Goal: Answer question/provide support: Share knowledge or assist other users

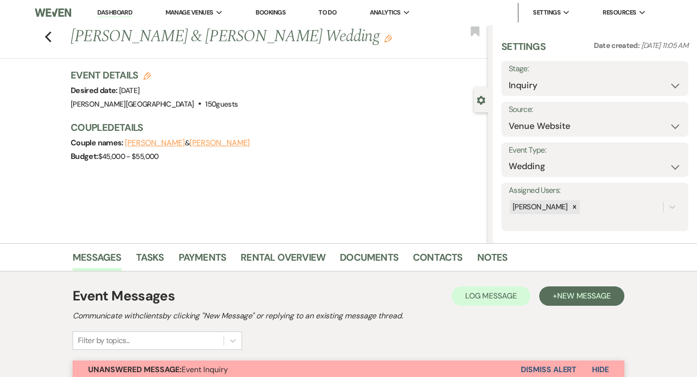
select select "5"
click at [130, 13] on link "Dashboard" at bounding box center [114, 12] width 35 height 9
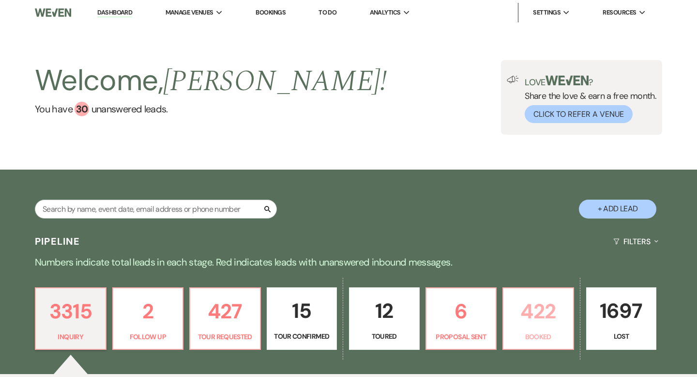
click at [522, 310] on p "422" at bounding box center [538, 311] width 58 height 32
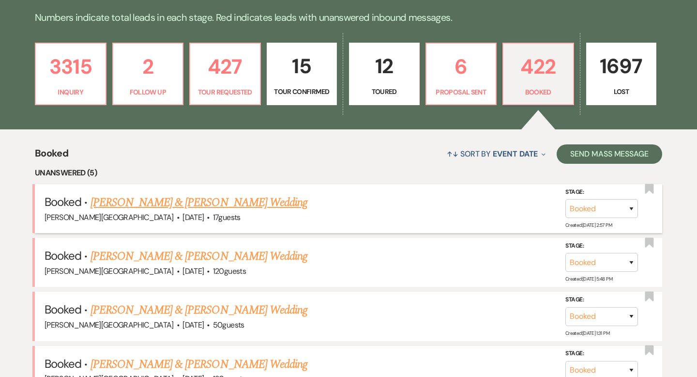
scroll to position [258, 0]
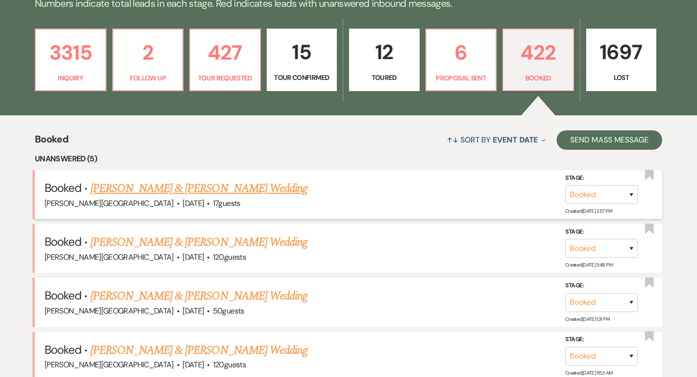
click at [229, 192] on link "[PERSON_NAME] & [PERSON_NAME] Wedding" at bounding box center [199, 188] width 217 height 17
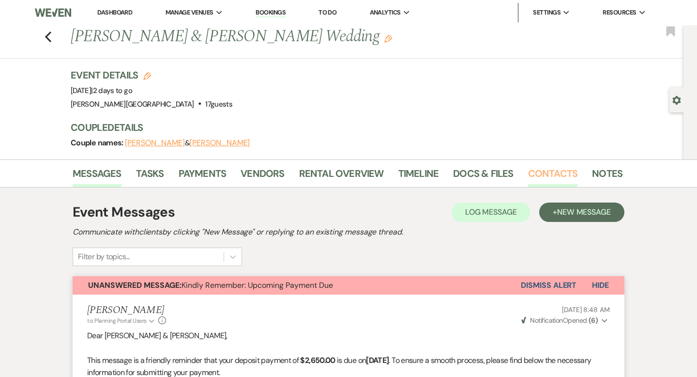
click at [542, 172] on link "Contacts" at bounding box center [553, 176] width 50 height 21
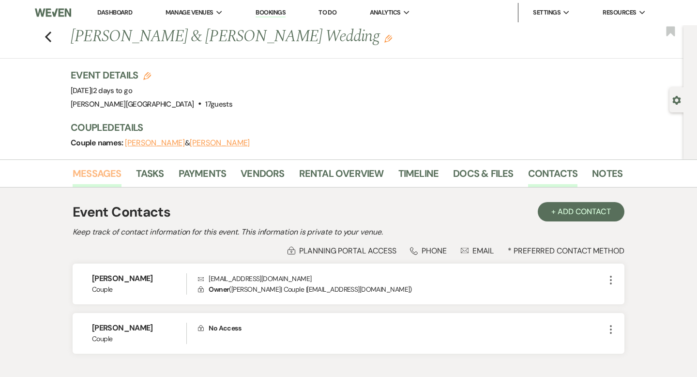
click at [113, 173] on link "Messages" at bounding box center [97, 176] width 49 height 21
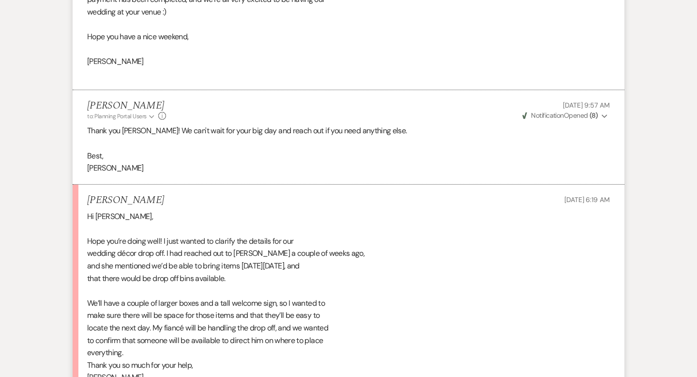
scroll to position [1410, 0]
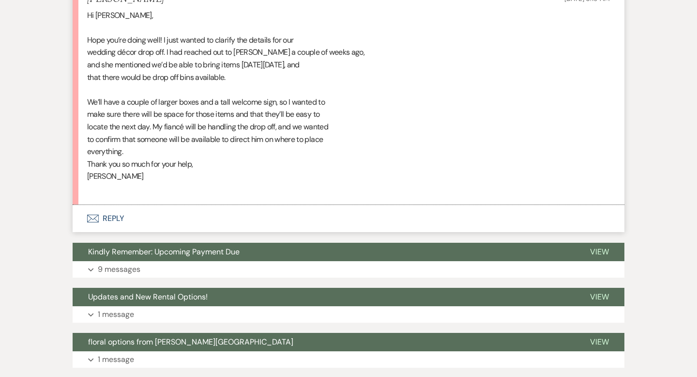
click at [116, 216] on button "Envelope Reply" at bounding box center [349, 218] width 552 height 27
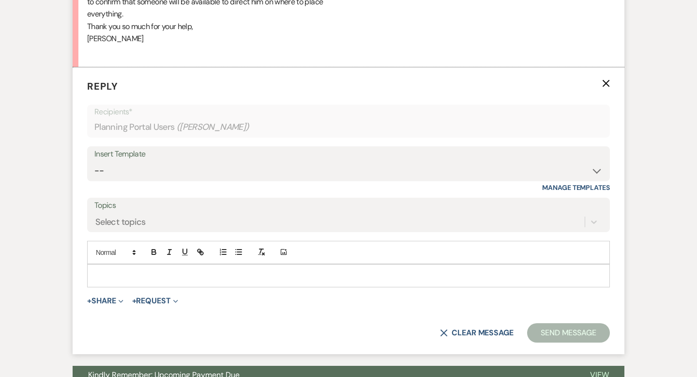
scroll to position [1570, 0]
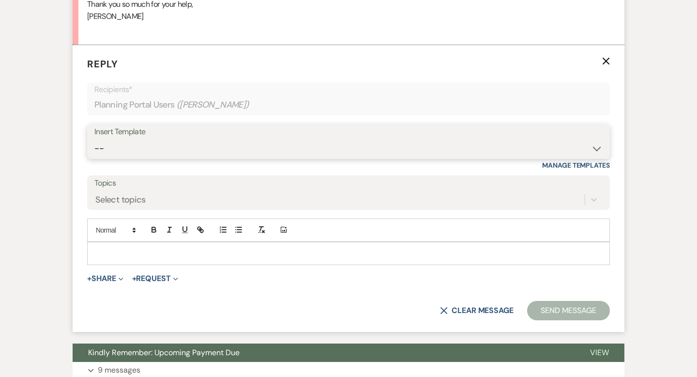
click at [121, 145] on select "-- Weven Planning Portal Introduction (Booked Events) Wedding Packages Booking …" at bounding box center [348, 148] width 508 height 19
select select "1868"
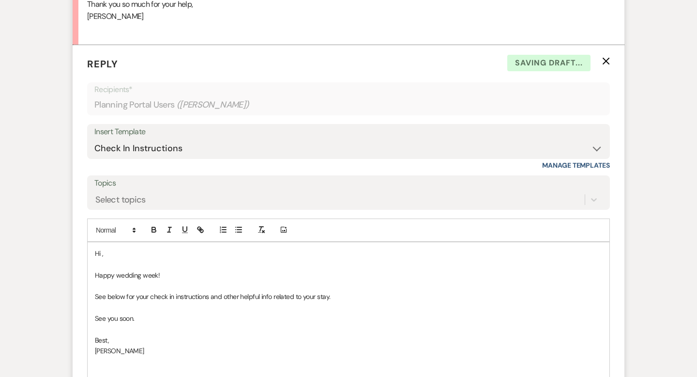
click at [151, 258] on p "Hi ," at bounding box center [348, 253] width 507 height 11
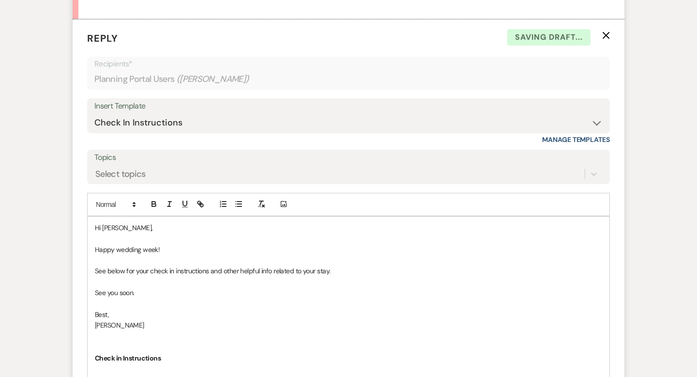
scroll to position [1599, 0]
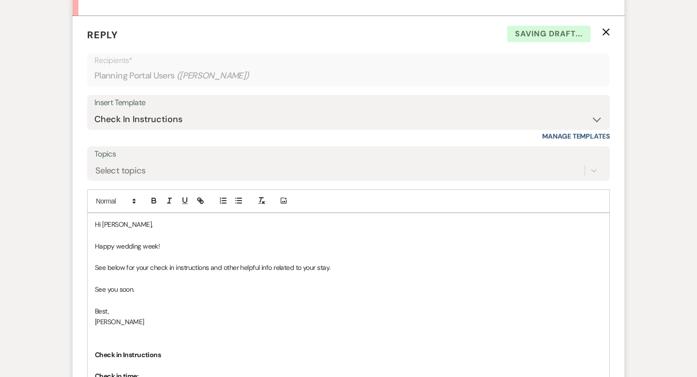
click at [198, 242] on p "Happy wedding week!" at bounding box center [348, 246] width 507 height 11
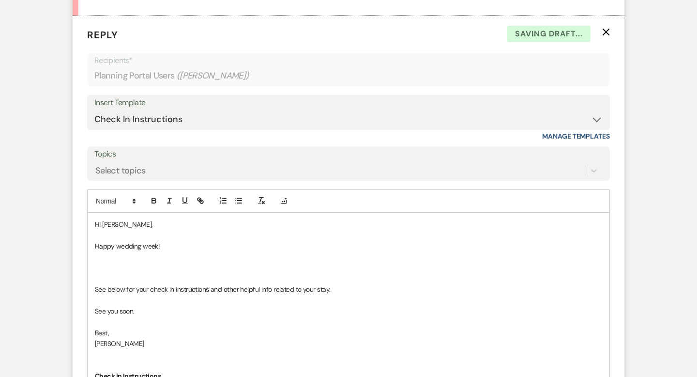
click at [95, 246] on p "Happy wedding week!" at bounding box center [348, 246] width 507 height 11
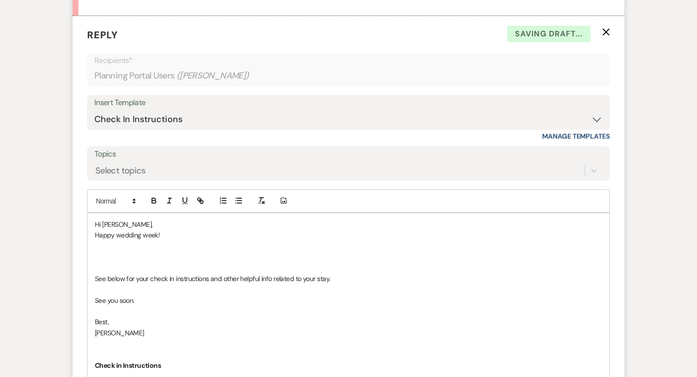
click at [184, 235] on p "Happy wedding week!" at bounding box center [348, 234] width 507 height 11
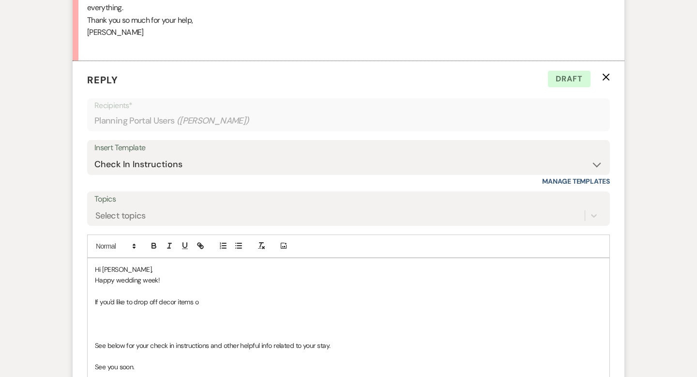
scroll to position [1572, 0]
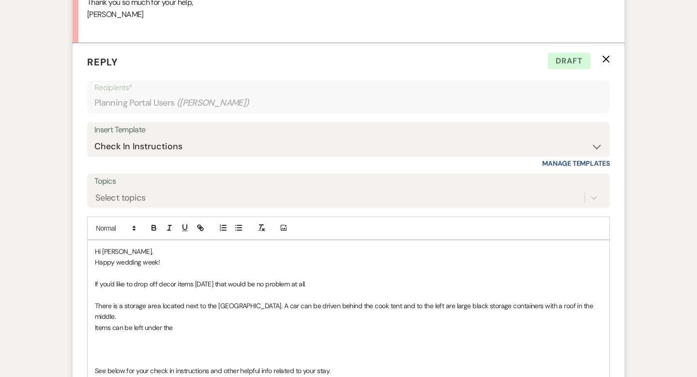
click at [537, 304] on p "There is a storage area located next to the [GEOGRAPHIC_DATA]. A car can be dri…" at bounding box center [348, 311] width 507 height 22
drag, startPoint x: 438, startPoint y: 314, endPoint x: 416, endPoint y: 303, distance: 23.8
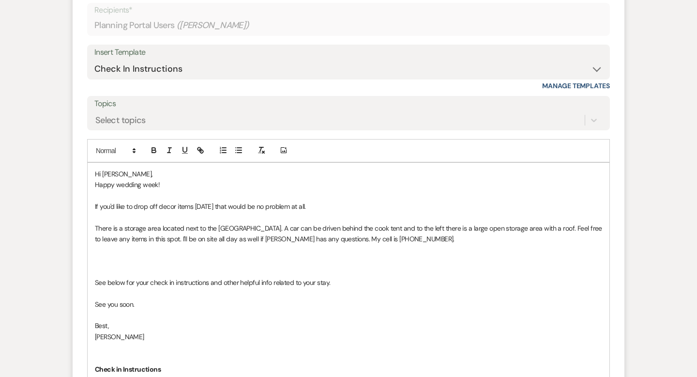
scroll to position [1688, 0]
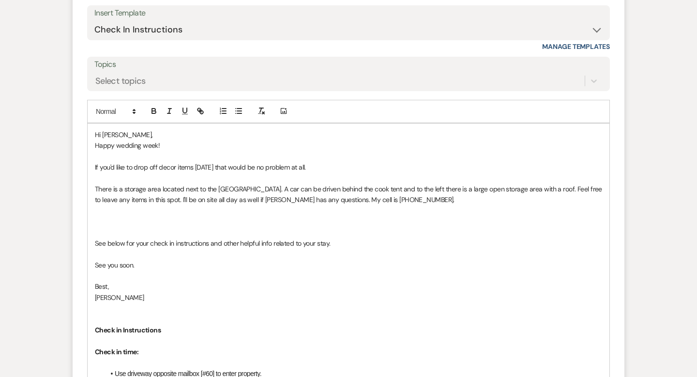
click at [121, 233] on p at bounding box center [348, 232] width 507 height 11
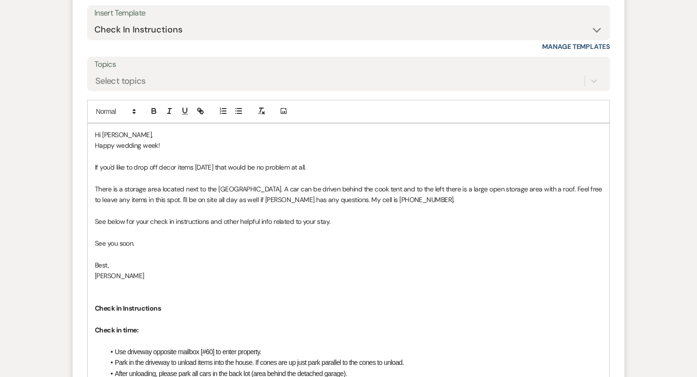
click at [104, 217] on p "See below for your check in instructions and other helpful info related to your…" at bounding box center [348, 221] width 507 height 11
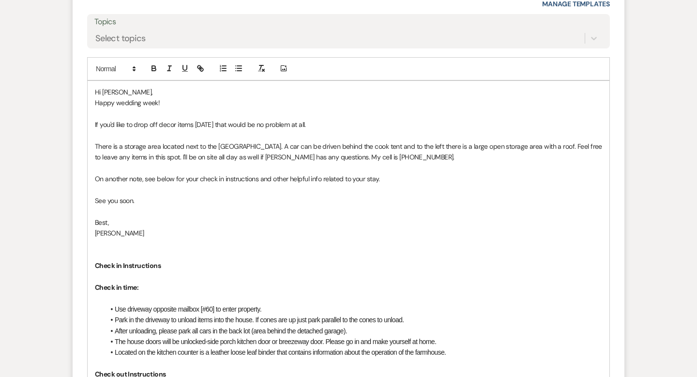
scroll to position [1732, 0]
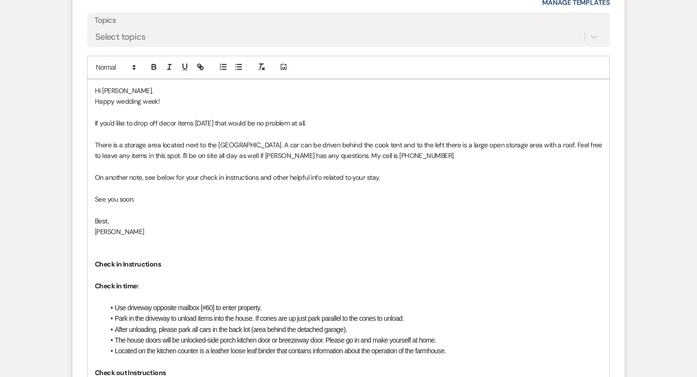
click at [174, 198] on p "See you soon." at bounding box center [348, 199] width 507 height 11
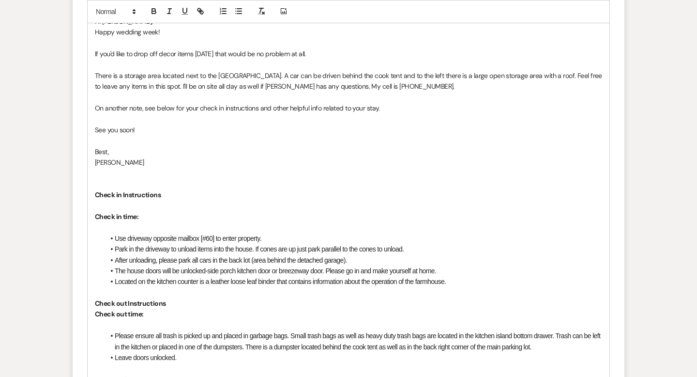
scroll to position [1815, 0]
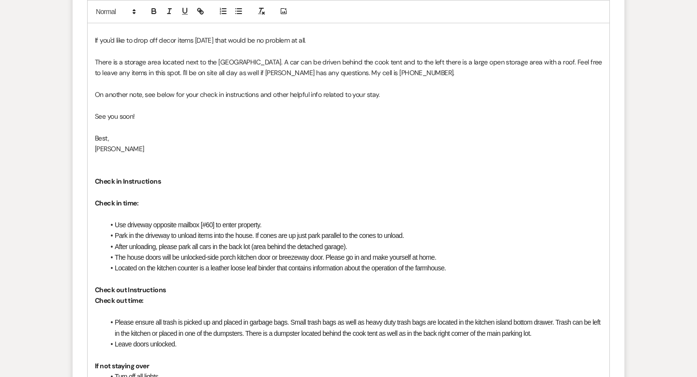
click at [206, 205] on p "Check in time:" at bounding box center [348, 202] width 507 height 11
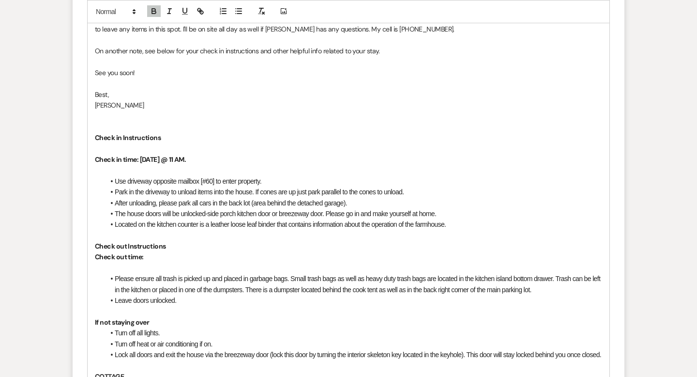
scroll to position [1865, 0]
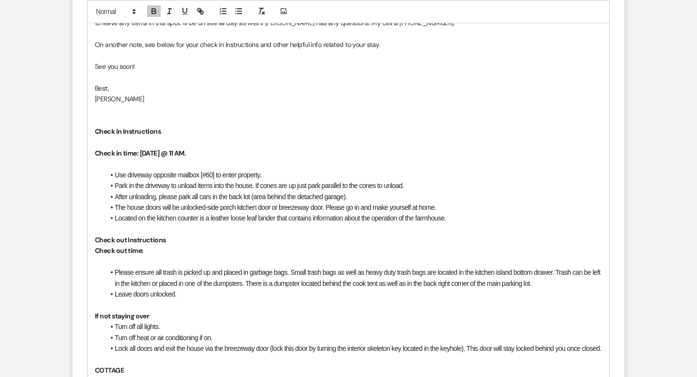
click at [169, 247] on p "Check out time:" at bounding box center [348, 250] width 507 height 11
click at [214, 153] on p "Check in time: [DATE] @ 11 AM." at bounding box center [348, 153] width 507 height 11
click at [95, 128] on strong "Check in Instructions" at bounding box center [128, 131] width 66 height 9
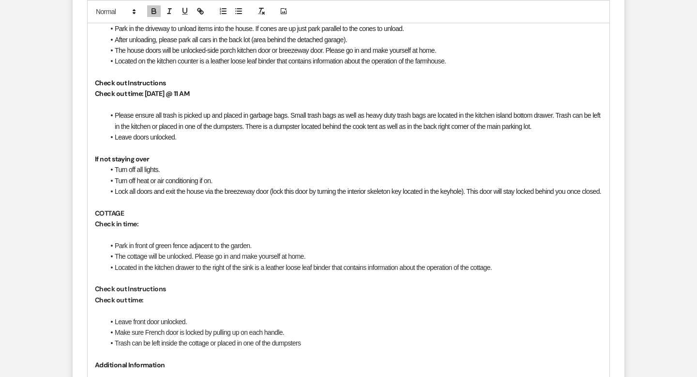
scroll to position [2023, 0]
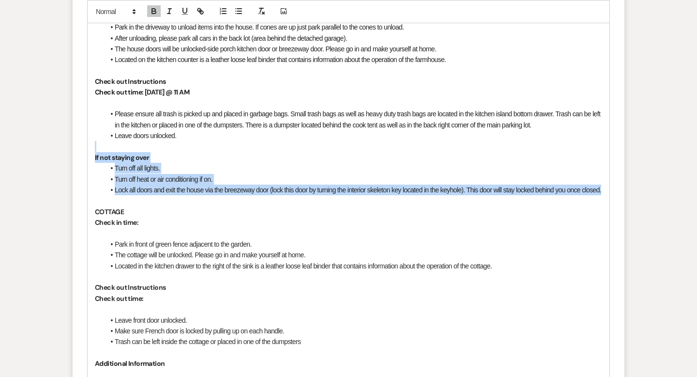
drag, startPoint x: 151, startPoint y: 205, endPoint x: 83, endPoint y: 146, distance: 89.2
click at [83, 146] on form "Reply X Draft Recipients* Planning Portal Users ( [PERSON_NAME] ) Insert Templa…" at bounding box center [349, 173] width 552 height 1165
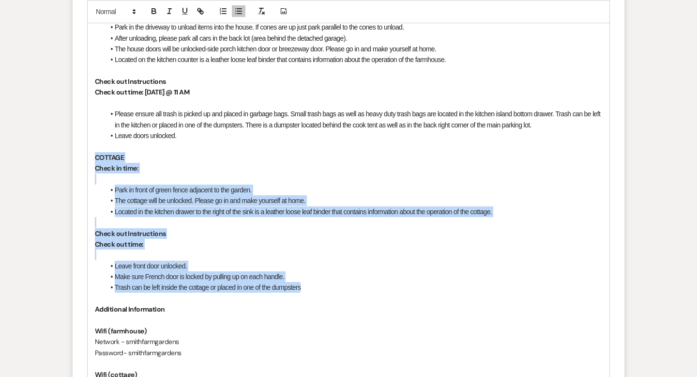
drag, startPoint x: 319, startPoint y: 291, endPoint x: 89, endPoint y: 158, distance: 265.9
click at [89, 158] on div "Hi [PERSON_NAME], Happy wedding week! If you'd like to drop off decor items [DA…" at bounding box center [349, 211] width 522 height 846
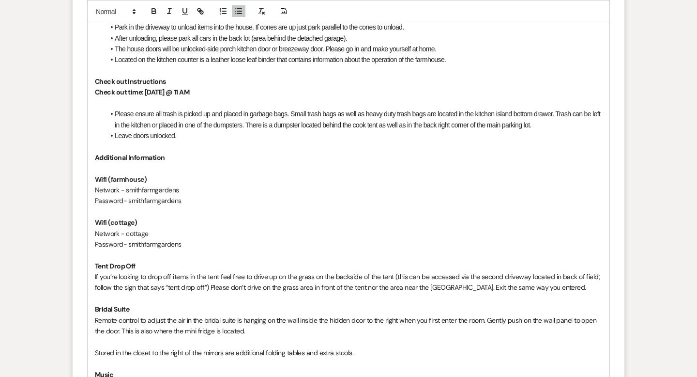
drag, startPoint x: 173, startPoint y: 244, endPoint x: 84, endPoint y: 219, distance: 92.1
click at [84, 219] on form "Reply X Saving draft... Recipients* Planning Portal Users ( [PERSON_NAME] ) Ins…" at bounding box center [349, 70] width 552 height 958
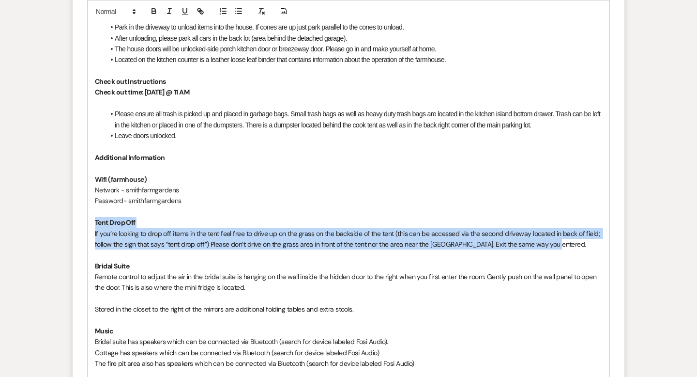
drag, startPoint x: 565, startPoint y: 245, endPoint x: 88, endPoint y: 223, distance: 477.3
click at [88, 223] on div "Hi [PERSON_NAME], Happy wedding week! If you'd like to drop off decor items [DA…" at bounding box center [349, 113] width 522 height 651
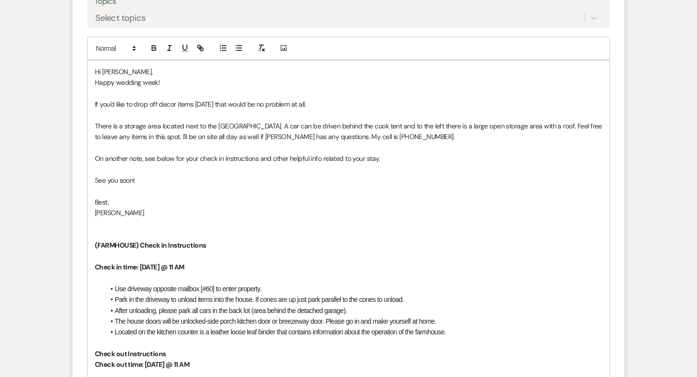
scroll to position [1734, 0]
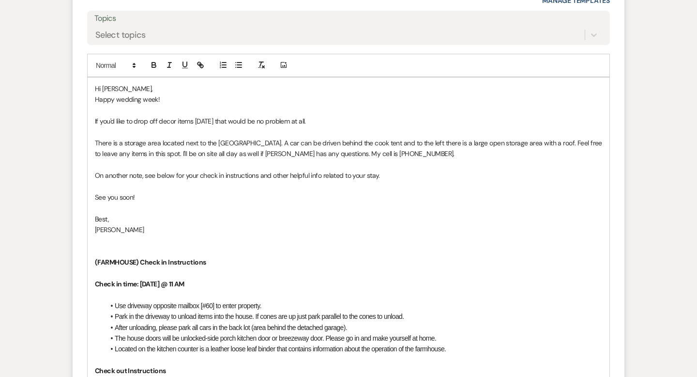
click at [176, 116] on p "If you'd like to drop off decor items [DATE] that would be no problem at all." at bounding box center [348, 121] width 507 height 11
click at [523, 141] on p "There is a storage area located next to the [GEOGRAPHIC_DATA]. A car can be dri…" at bounding box center [348, 148] width 507 height 22
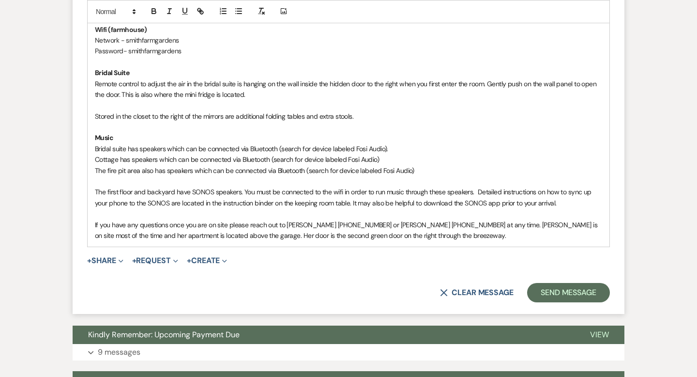
scroll to position [2181, 0]
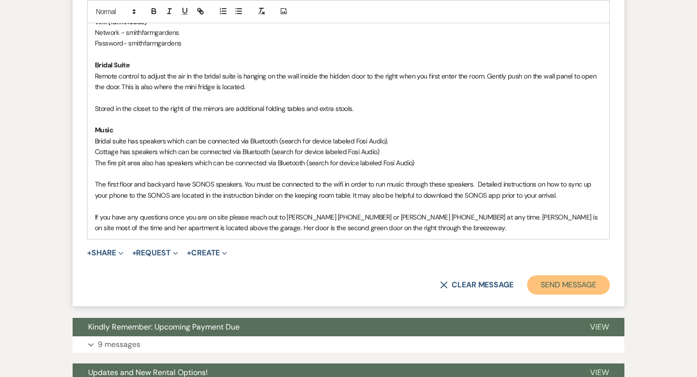
click at [567, 288] on button "Send Message" at bounding box center [568, 284] width 83 height 19
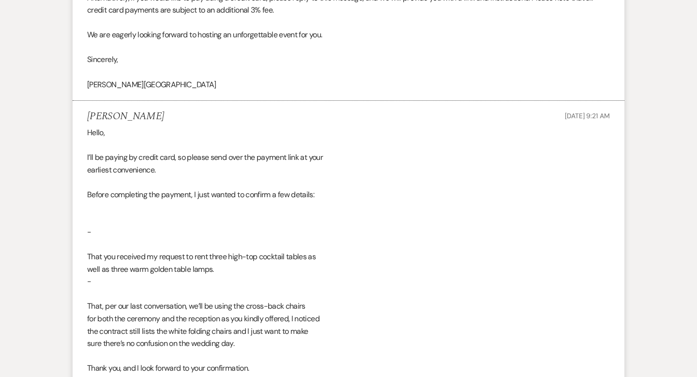
scroll to position [0, 0]
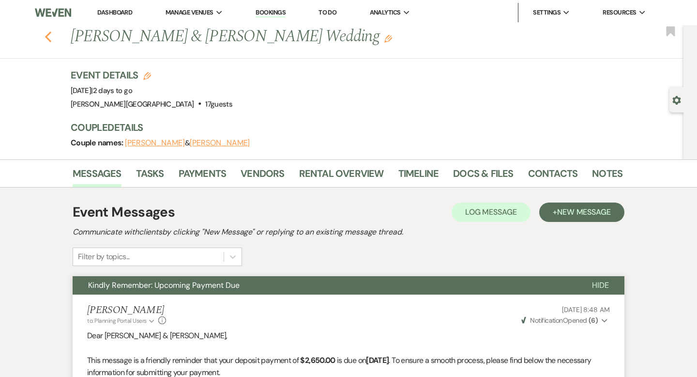
click at [46, 34] on icon "Previous" at bounding box center [48, 37] width 7 height 12
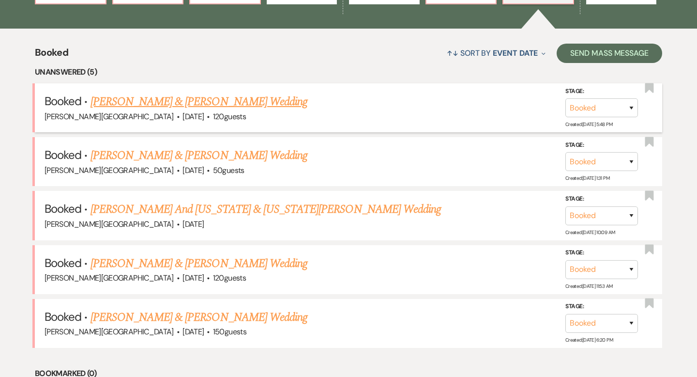
scroll to position [348, 0]
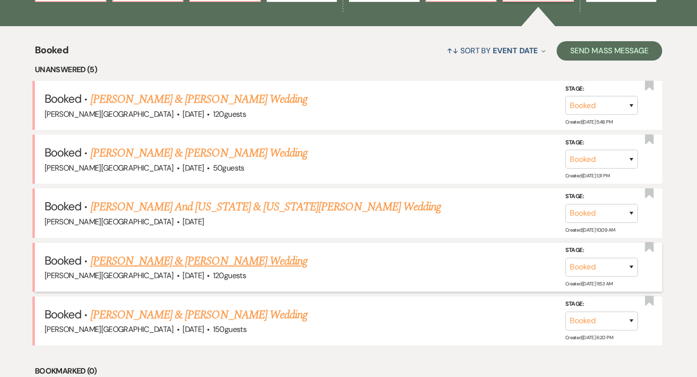
click at [205, 258] on link "[PERSON_NAME] & [PERSON_NAME] Wedding" at bounding box center [199, 260] width 217 height 17
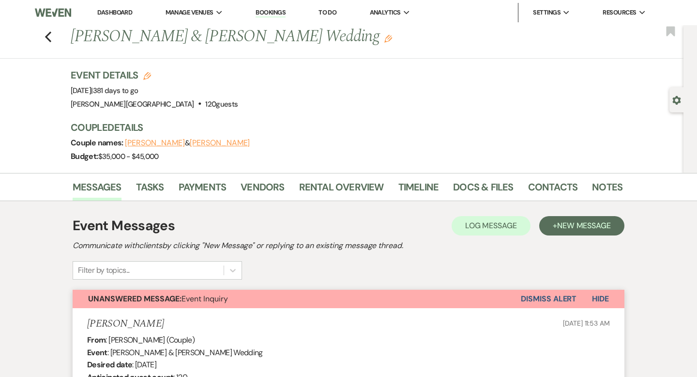
click at [561, 300] on button "Dismiss Alert" at bounding box center [549, 298] width 56 height 18
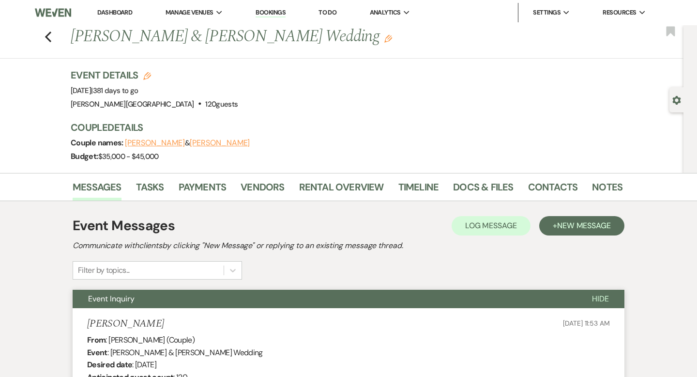
click at [52, 31] on div "Previous [PERSON_NAME] & [PERSON_NAME] Wedding Edit Bookmark" at bounding box center [339, 41] width 688 height 33
click at [50, 34] on icon "Previous" at bounding box center [48, 37] width 7 height 12
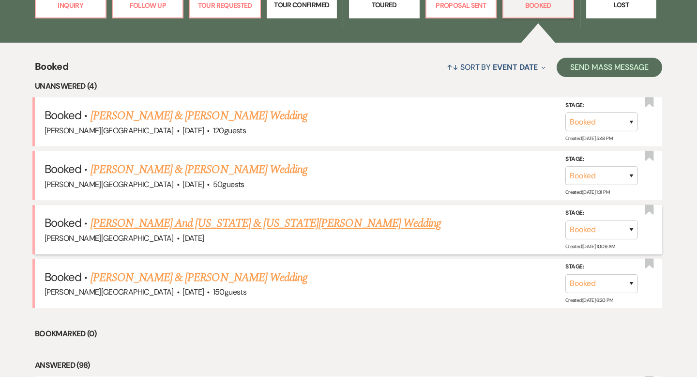
scroll to position [326, 0]
